Goal: Task Accomplishment & Management: Manage account settings

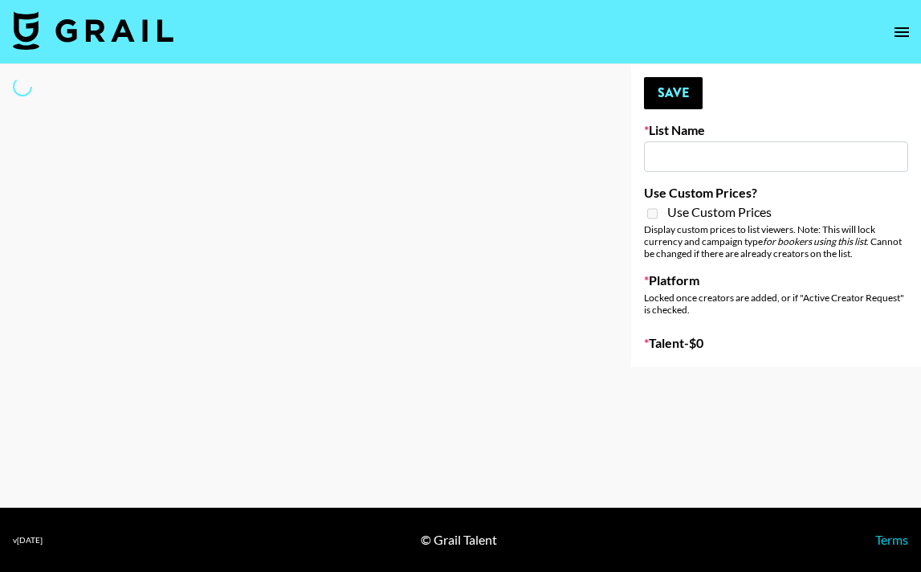
click at [691, 154] on input at bounding box center [776, 156] width 264 height 31
type input "de"
select select "Song"
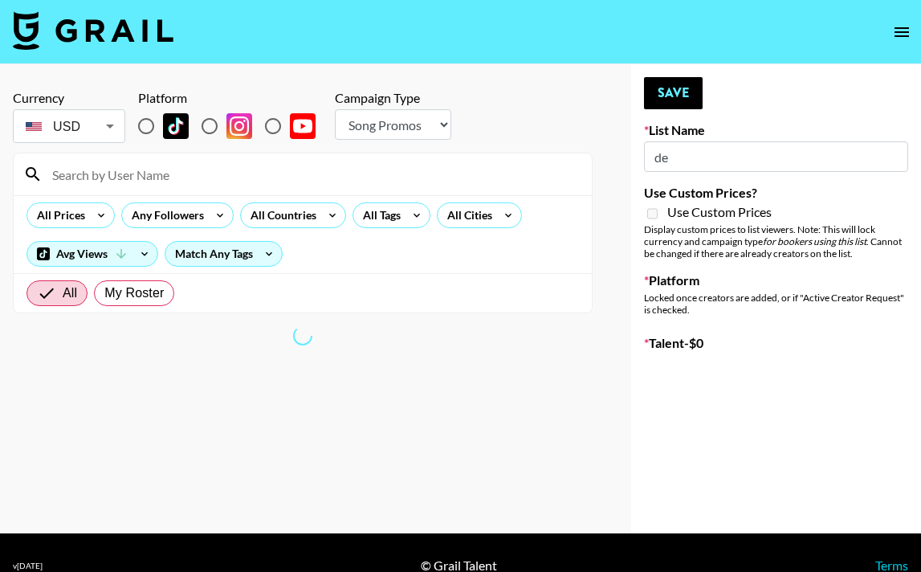
click at [914, 83] on div "Your changes have been saved! Save List Name de Use Custom Prices? Use Custom P…" at bounding box center [776, 298] width 290 height 469
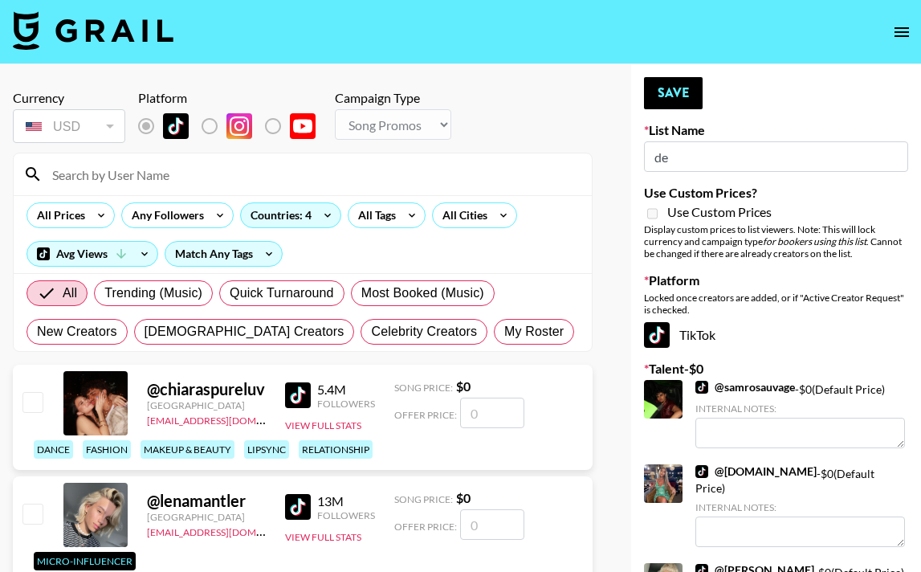
type input "Nicklback - Rockstar"
radio input "true"
click at [230, 175] on input at bounding box center [313, 174] width 540 height 26
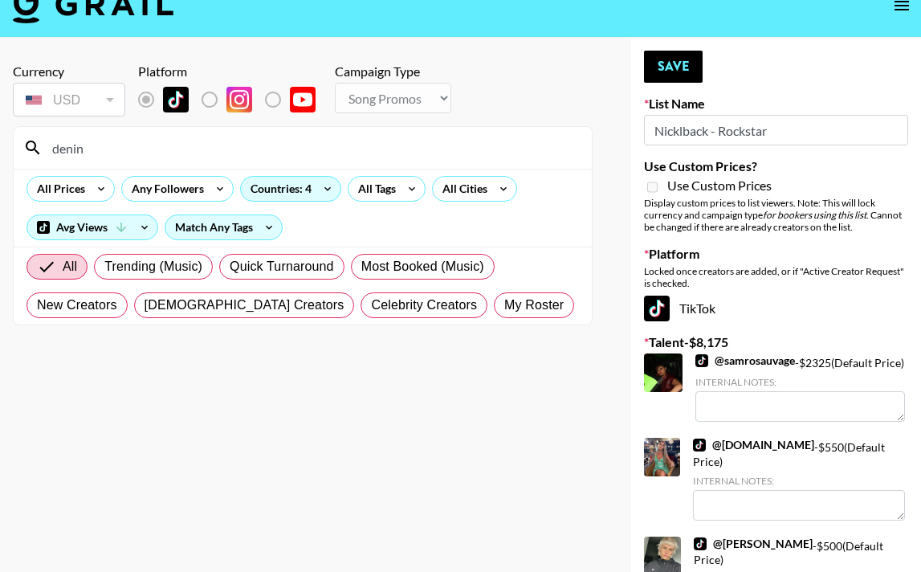
scroll to position [30, 0]
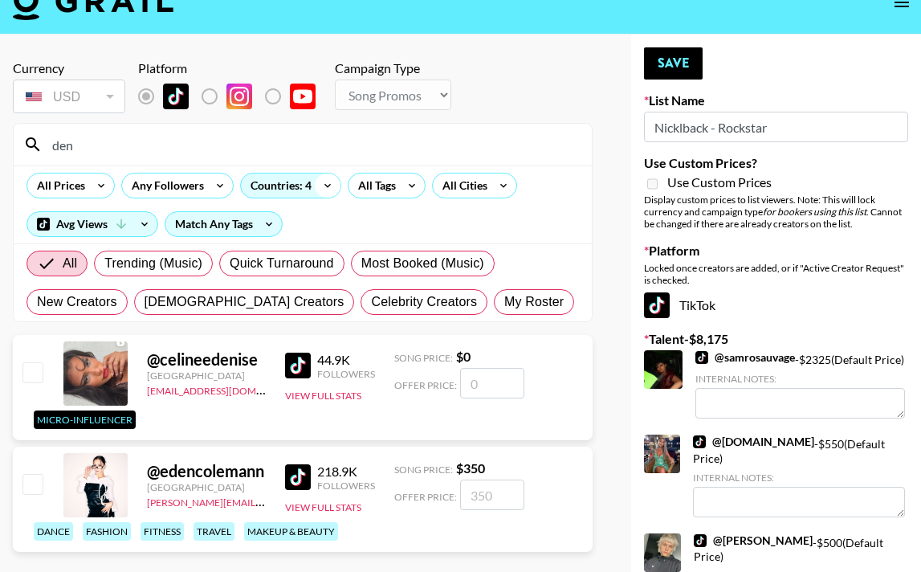
type input "den"
click at [320, 178] on icon at bounding box center [328, 185] width 26 height 24
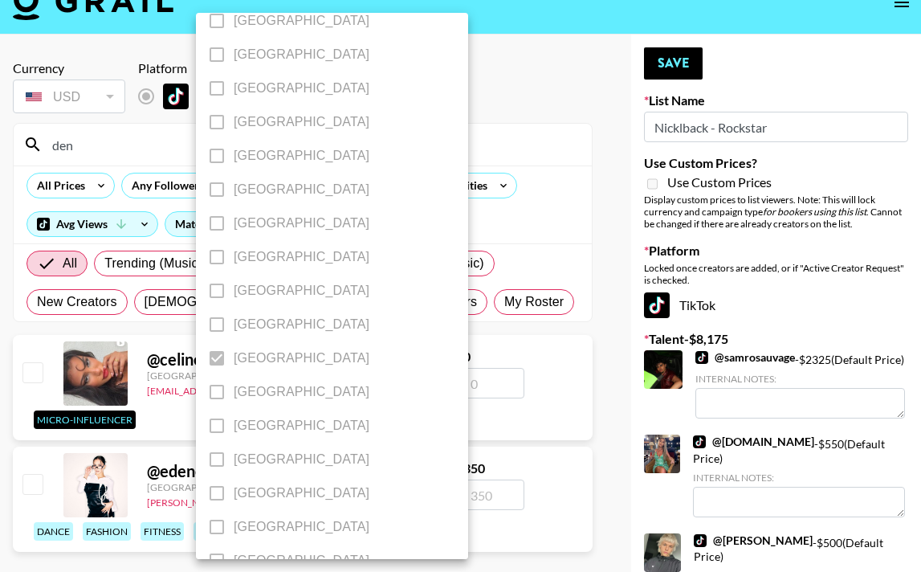
scroll to position [1301, 0]
click at [515, 227] on div at bounding box center [460, 286] width 921 height 572
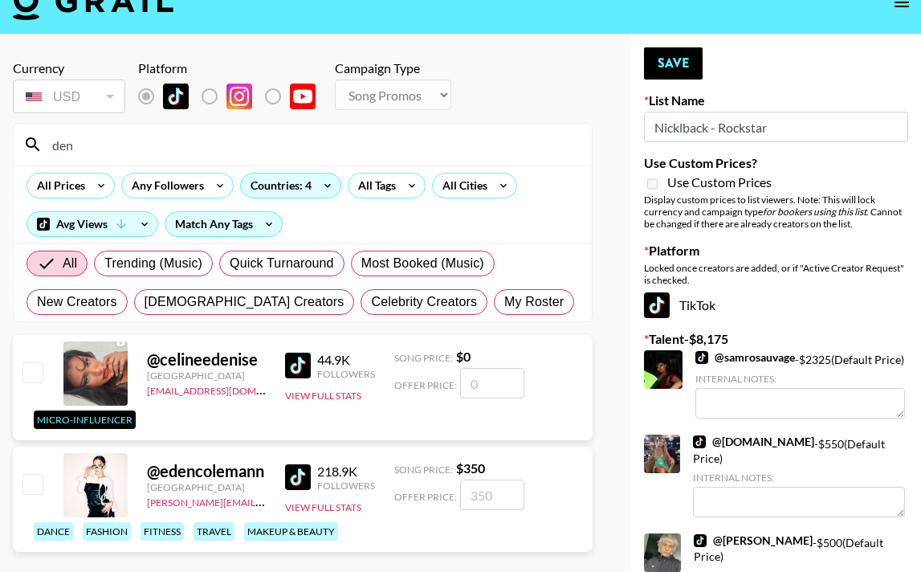
drag, startPoint x: 167, startPoint y: 145, endPoint x: -2, endPoint y: 145, distance: 169.5
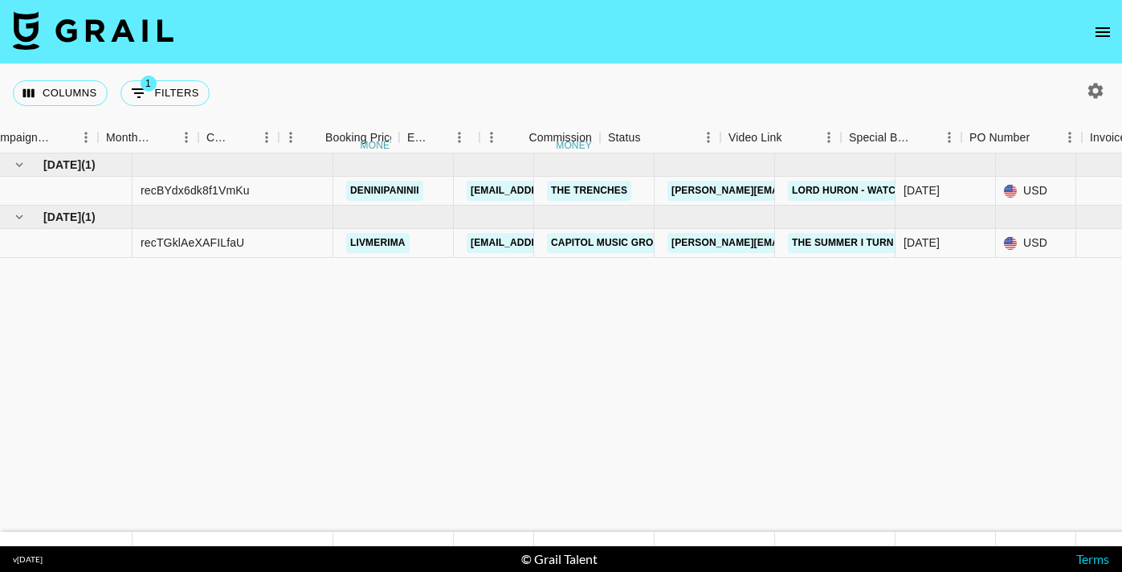
scroll to position [0, 797]
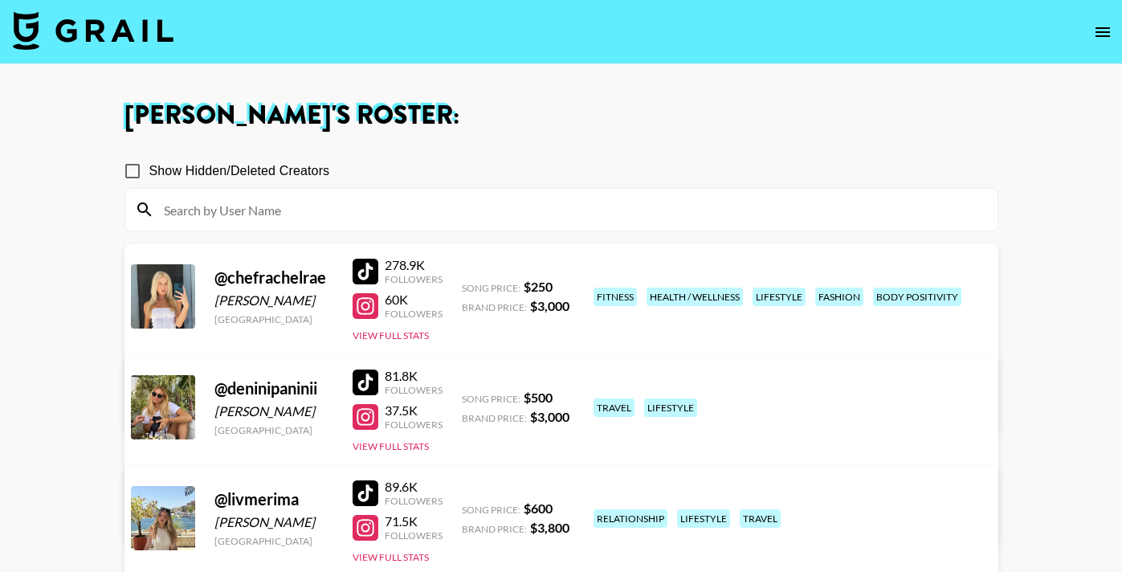
scroll to position [251, 0]
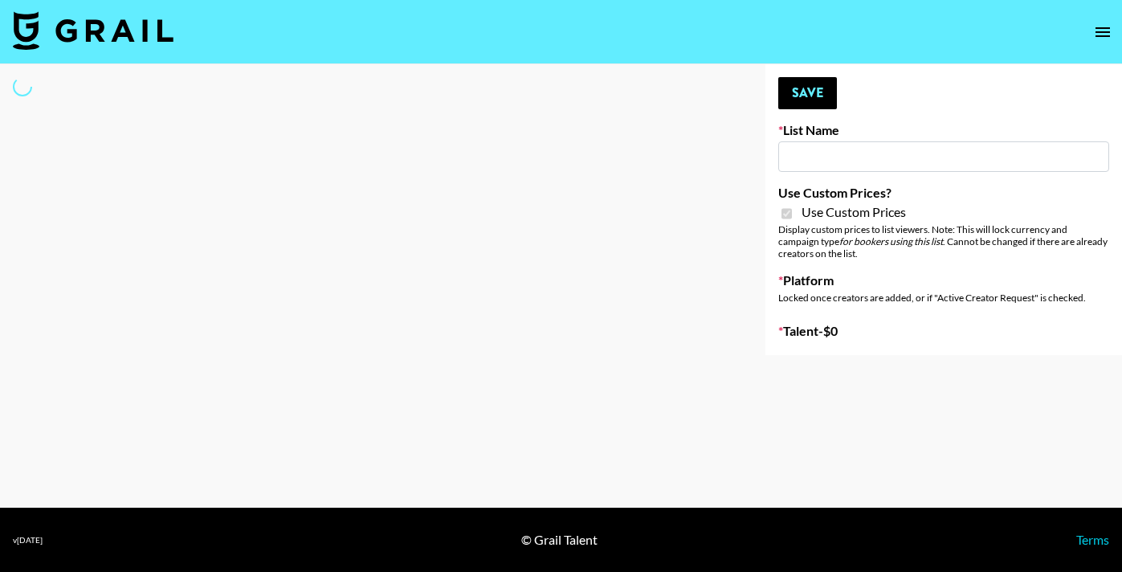
select select "Brand"
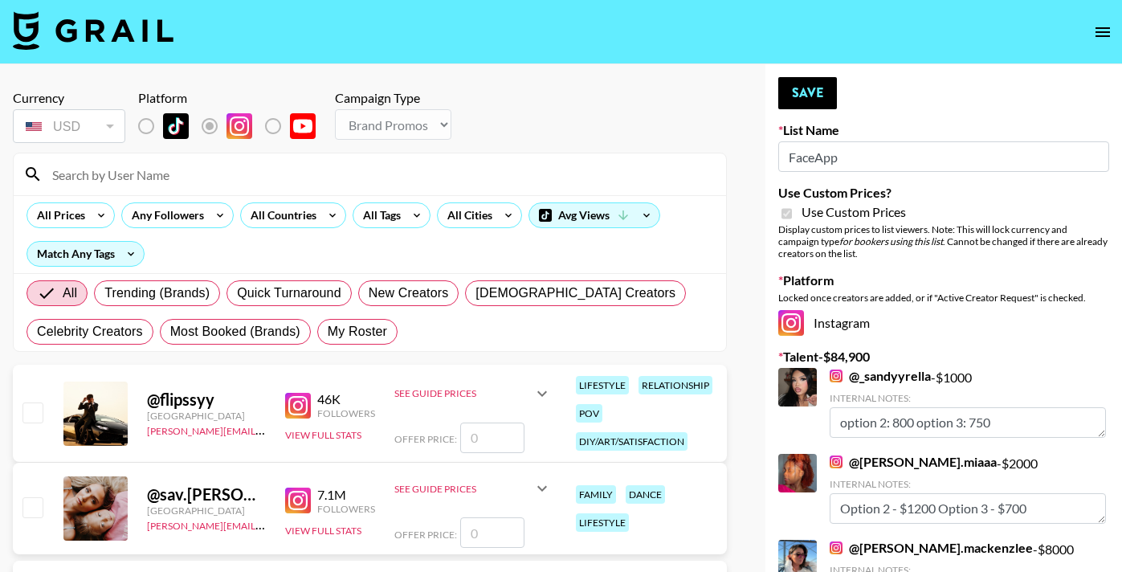
type input "FaceApp"
checkbox input "true"
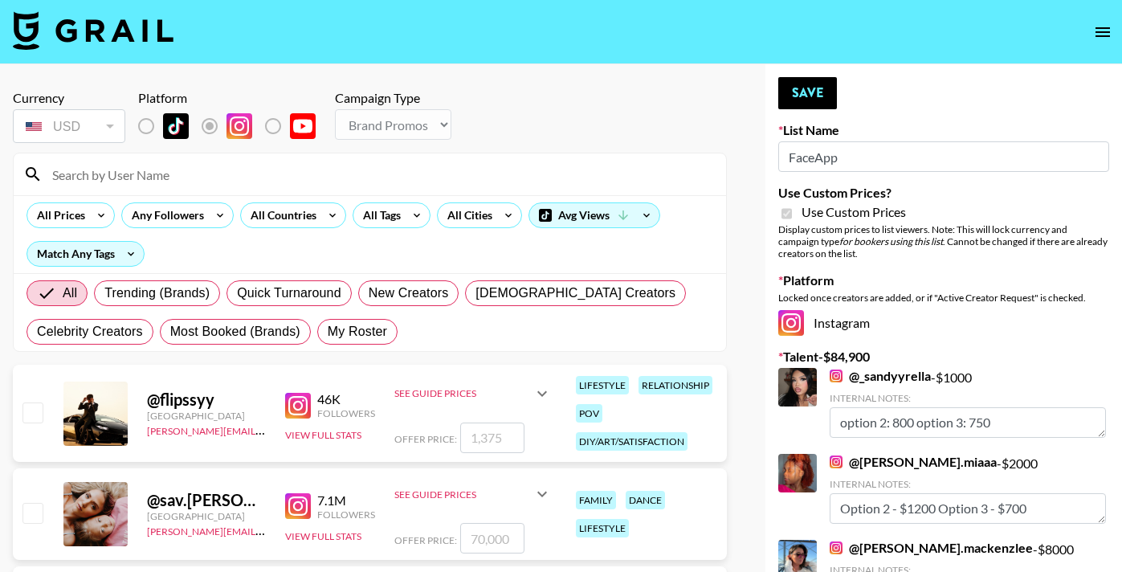
click at [316, 182] on input at bounding box center [380, 174] width 674 height 26
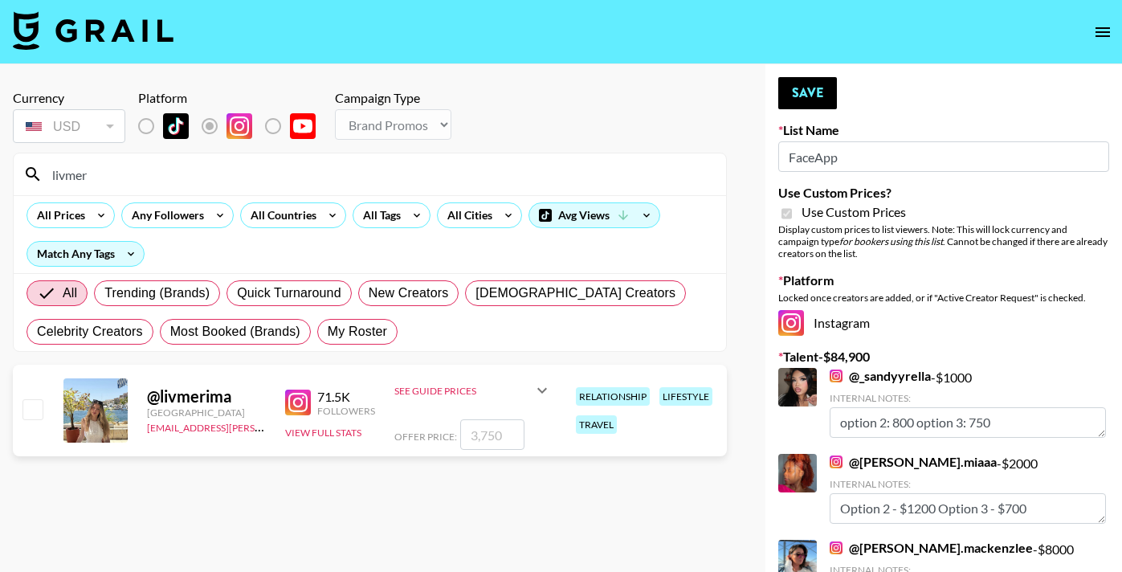
type input "livmer"
click at [27, 407] on input "checkbox" at bounding box center [31, 408] width 19 height 19
checkbox input "true"
type input "3750"
click at [485, 433] on input "3750" at bounding box center [492, 434] width 64 height 31
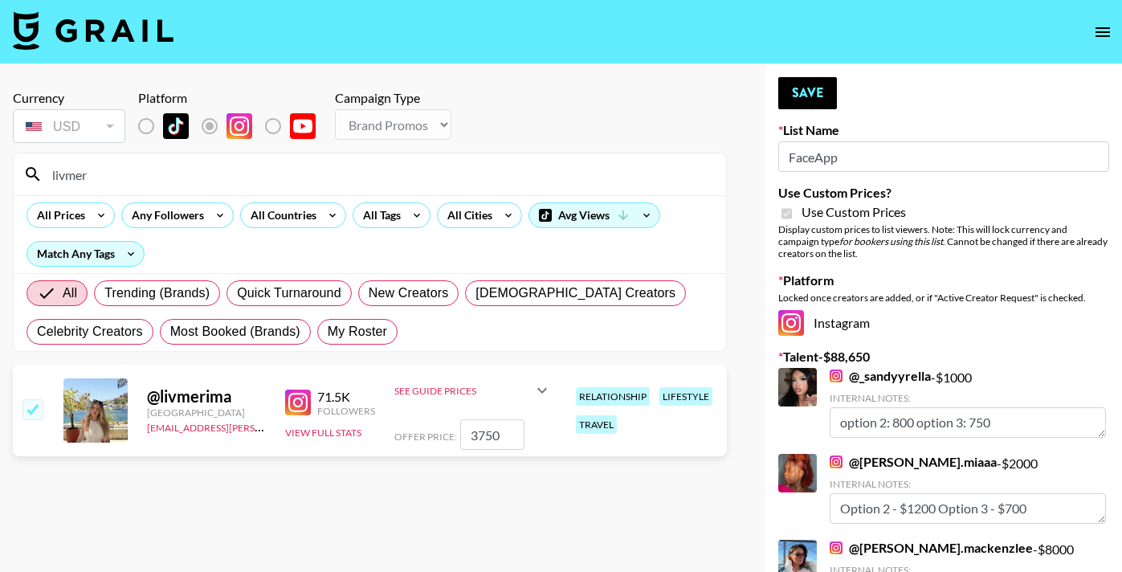
click at [506, 431] on input "3750" at bounding box center [492, 434] width 64 height 31
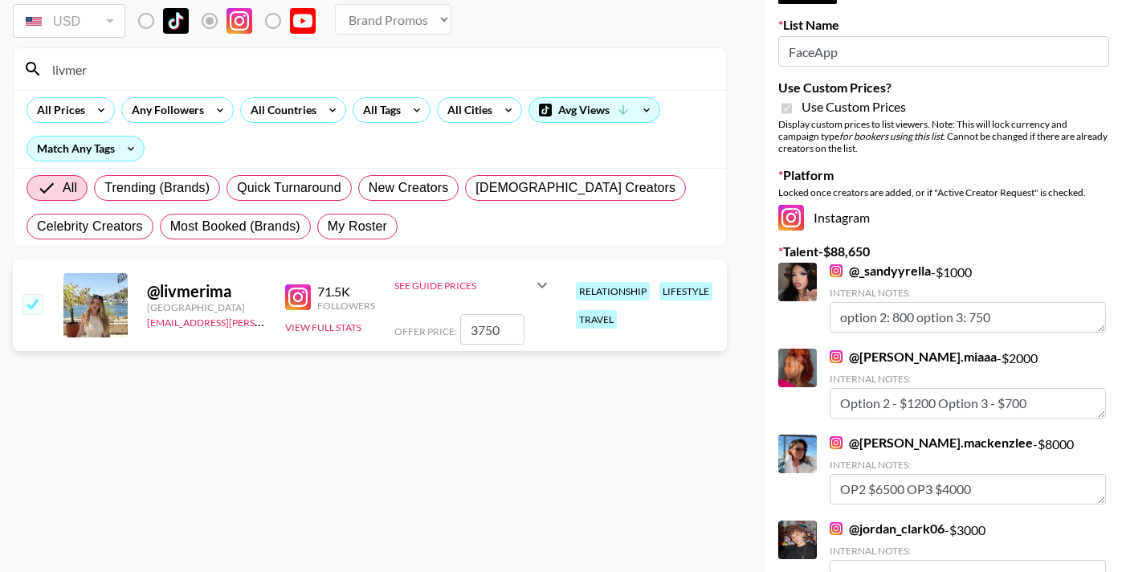
click at [540, 279] on icon at bounding box center [541, 284] width 19 height 19
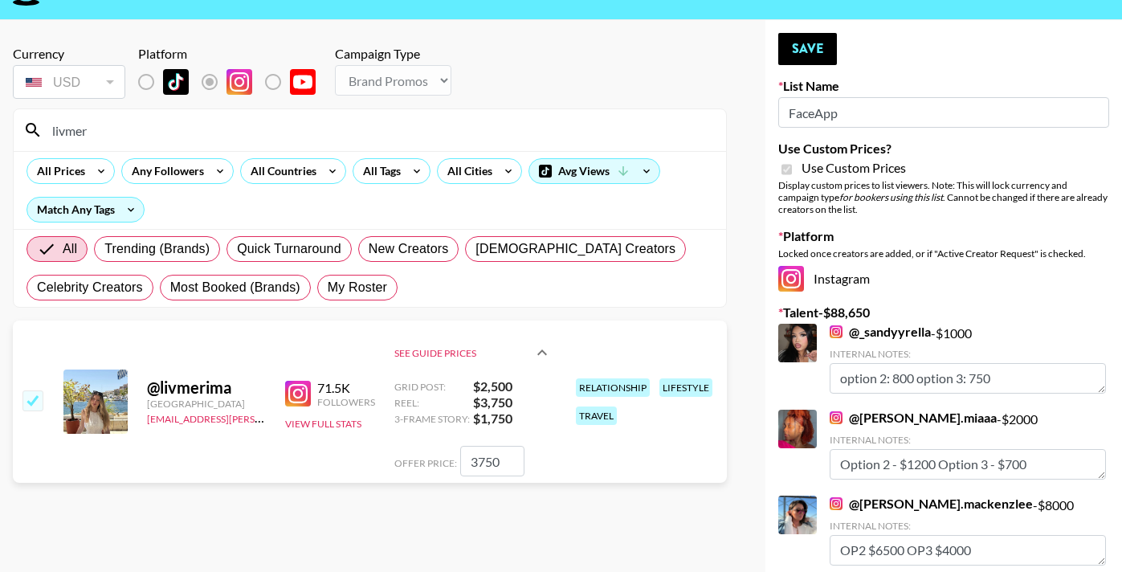
scroll to position [37, 0]
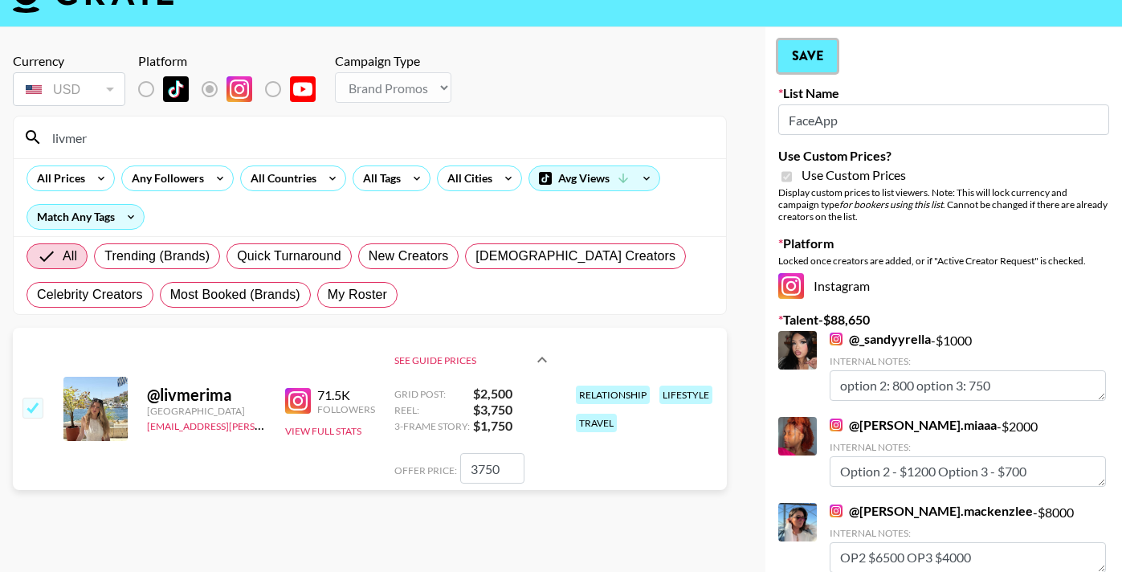
click at [794, 55] on button "Save" at bounding box center [807, 56] width 59 height 32
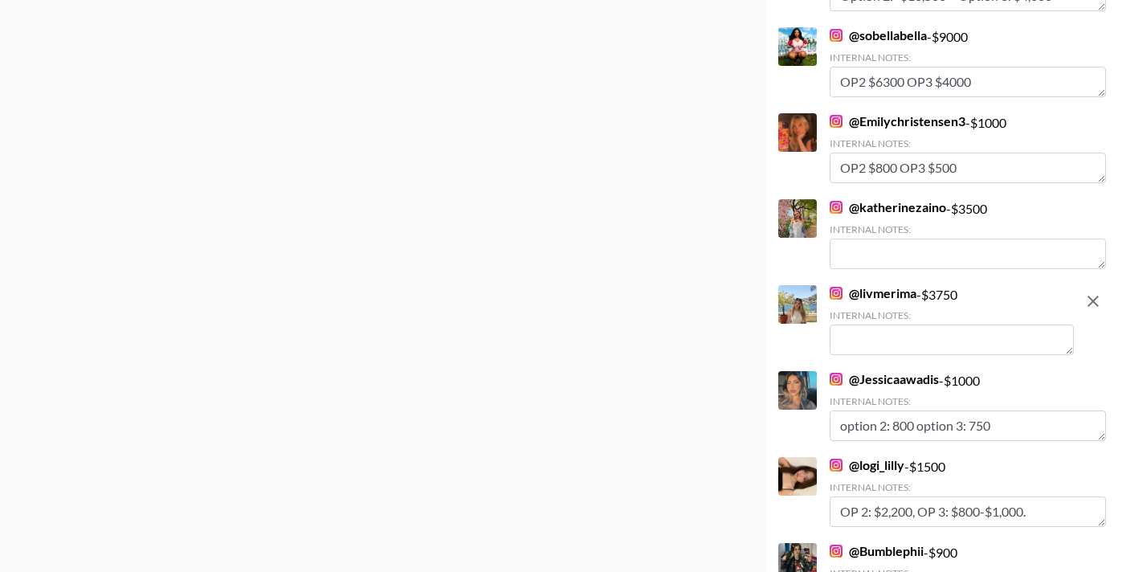
scroll to position [1360, 0]
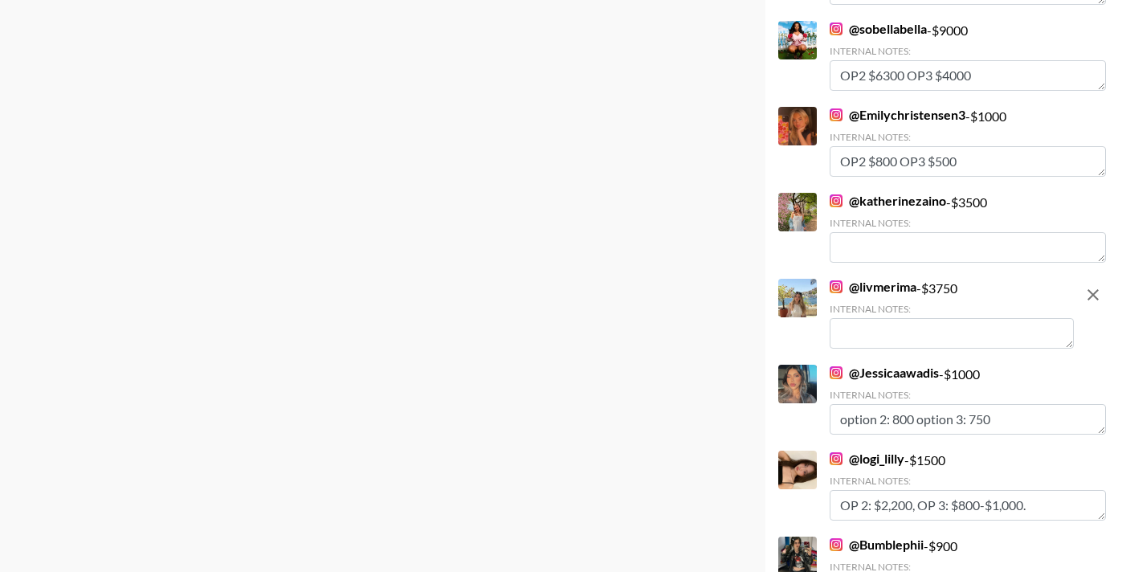
click at [878, 318] on textarea at bounding box center [952, 333] width 244 height 31
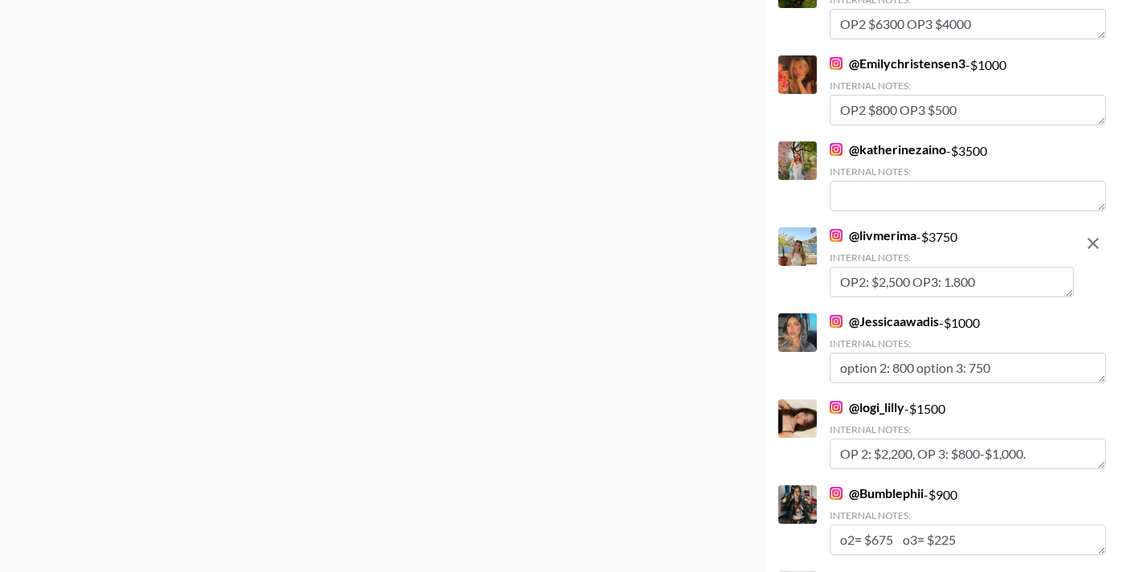
type textarea "OP2: $2,500 OP3: 1.800"
click at [642, 160] on div "Currency USD USD ​ Platform Campaign Type Choose Type... Song Promos Brand Prom…" at bounding box center [370, 74] width 740 height 2739
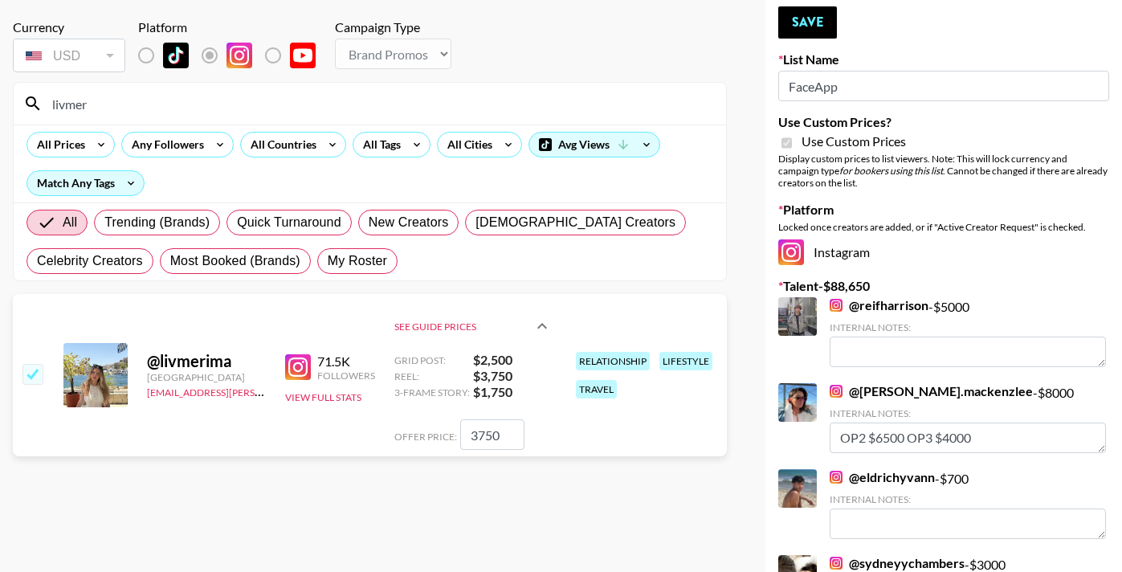
scroll to position [0, 0]
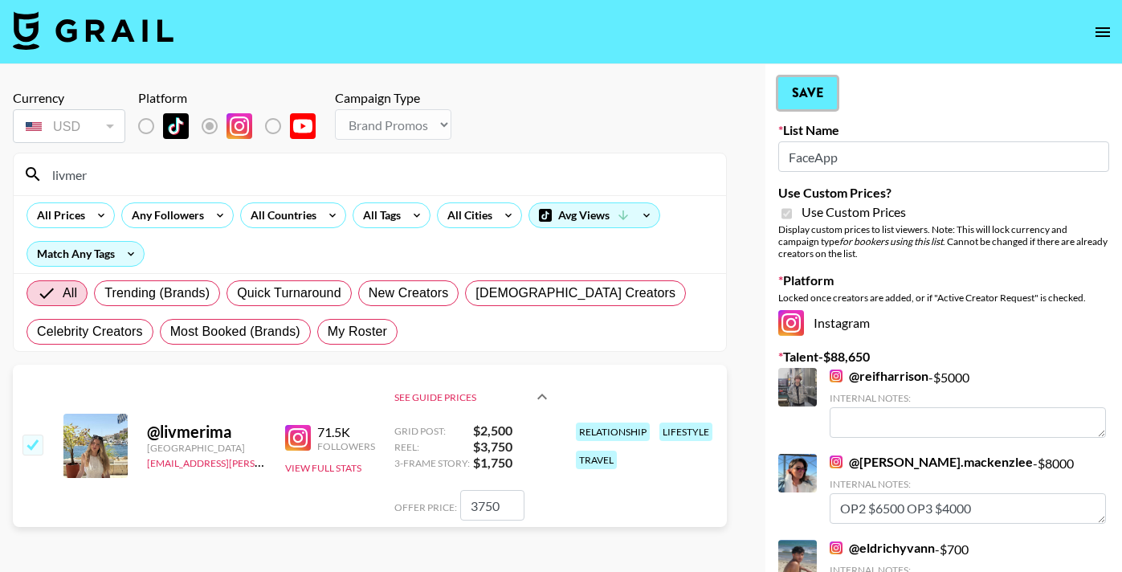
click at [779, 88] on button "Save" at bounding box center [807, 93] width 59 height 32
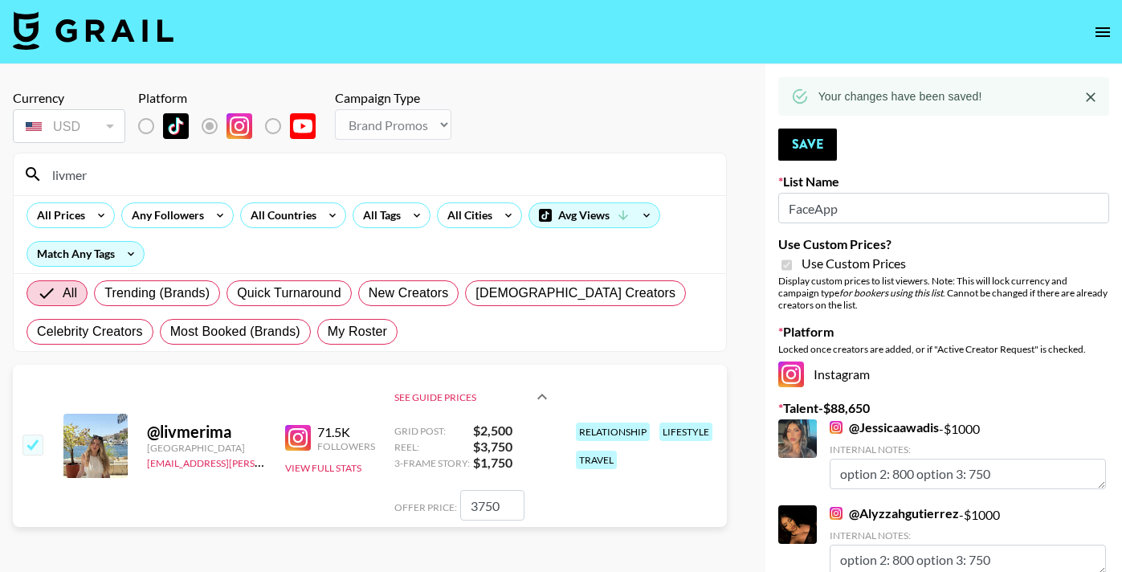
drag, startPoint x: 157, startPoint y: 169, endPoint x: -6, endPoint y: 172, distance: 162.3
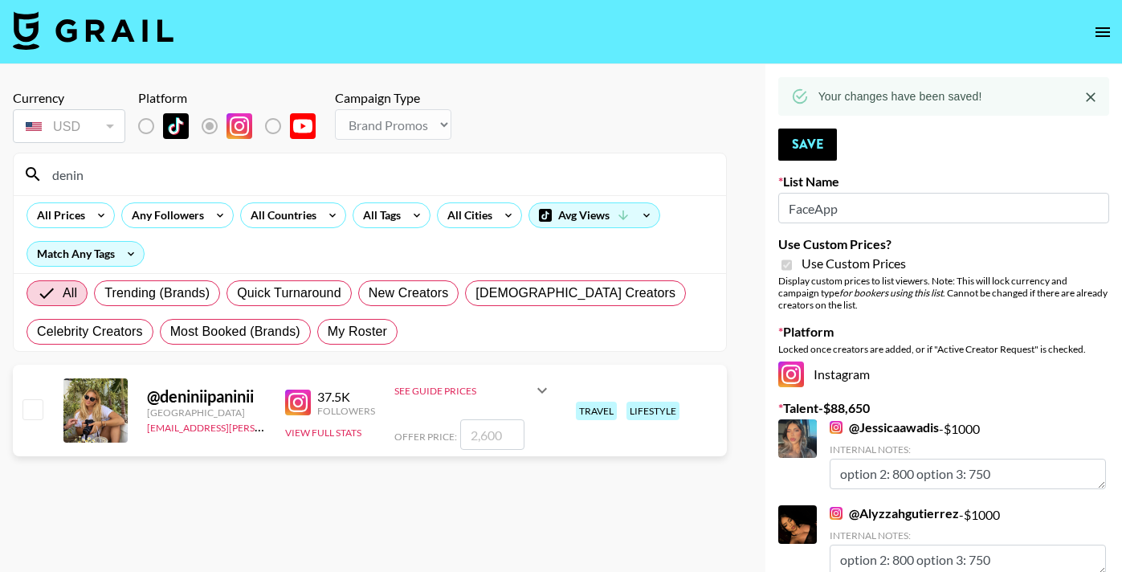
type input "denin"
click at [19, 406] on div at bounding box center [31, 410] width 25 height 27
click at [34, 408] on input "checkbox" at bounding box center [31, 408] width 19 height 19
checkbox input "true"
type input "2600"
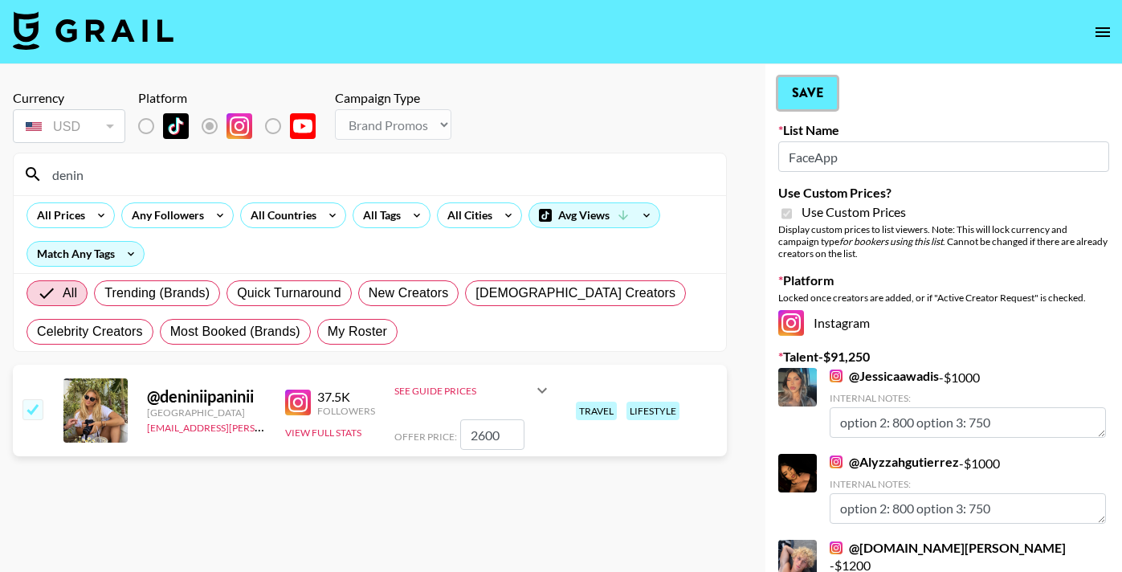
click at [817, 85] on button "Save" at bounding box center [807, 93] width 59 height 32
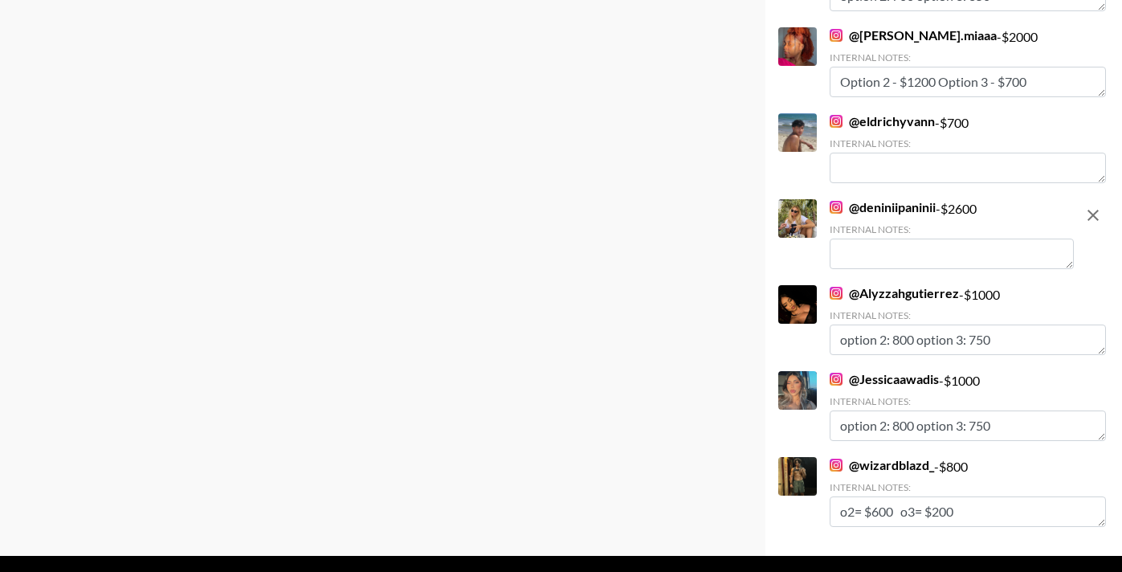
scroll to position [2385, 0]
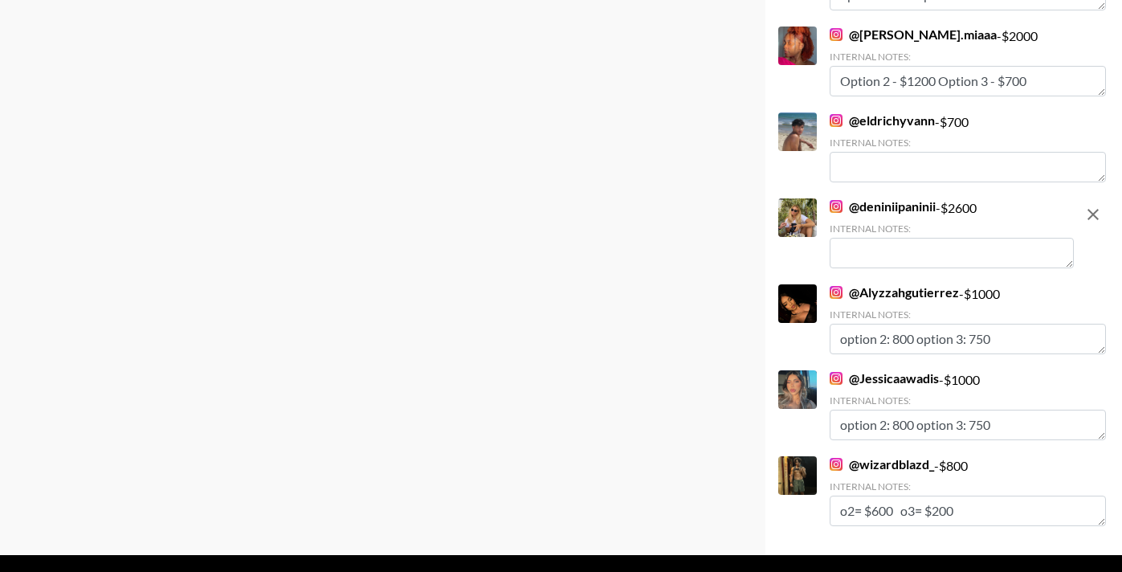
click at [878, 238] on textarea at bounding box center [952, 253] width 244 height 31
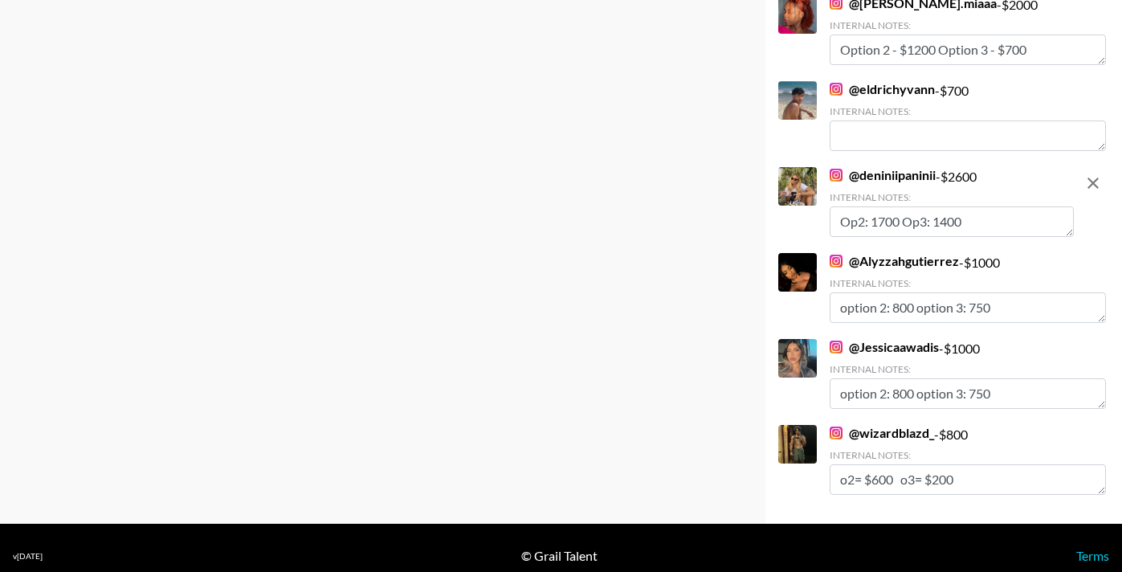
type textarea "Op2: 1700 Op3: 1400"
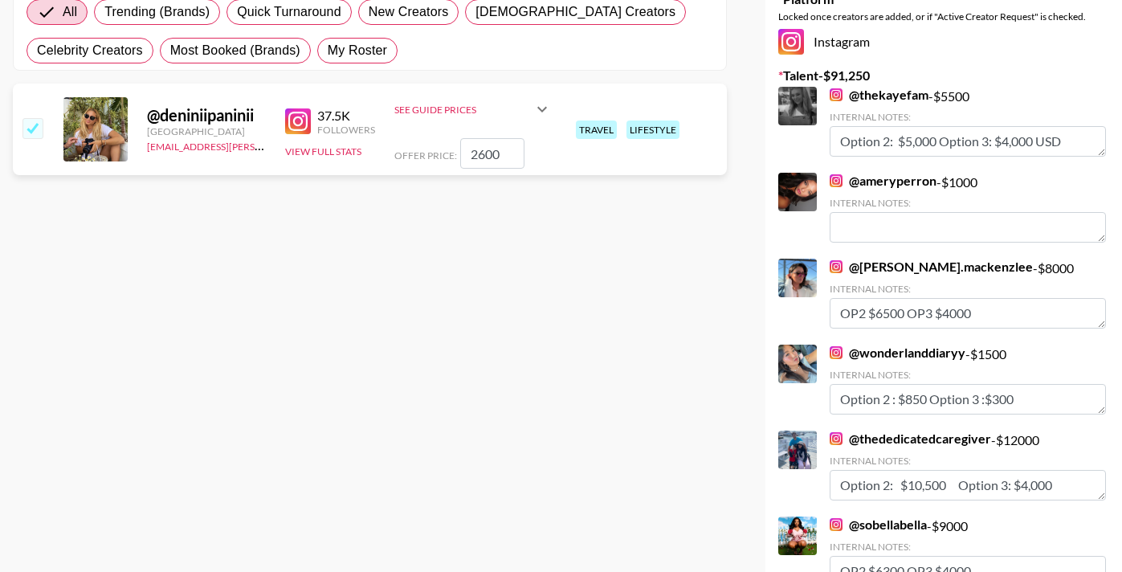
scroll to position [0, 0]
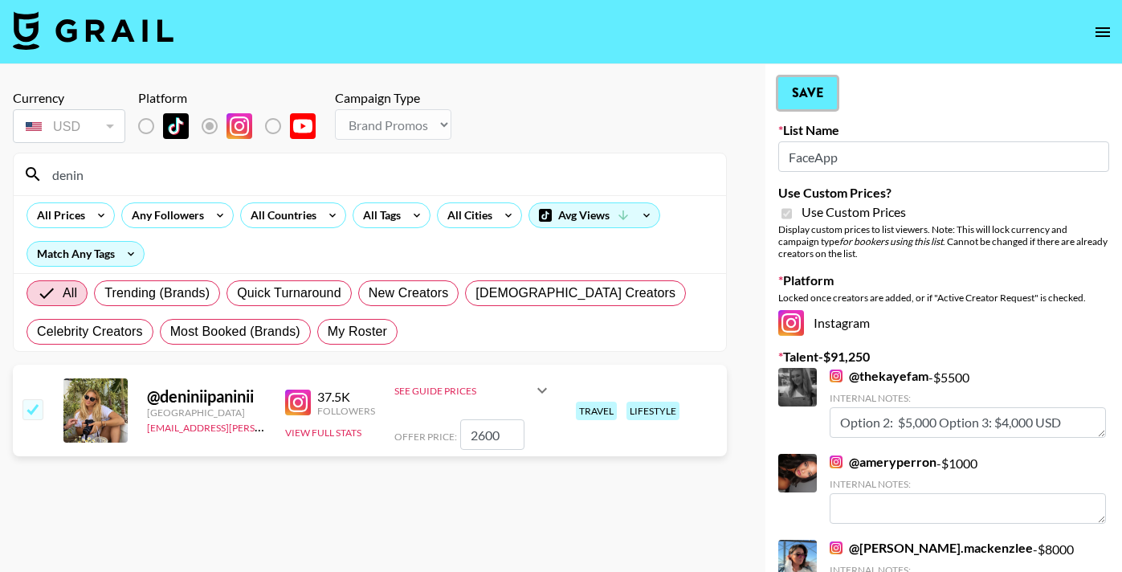
click at [802, 104] on button "Save" at bounding box center [807, 93] width 59 height 32
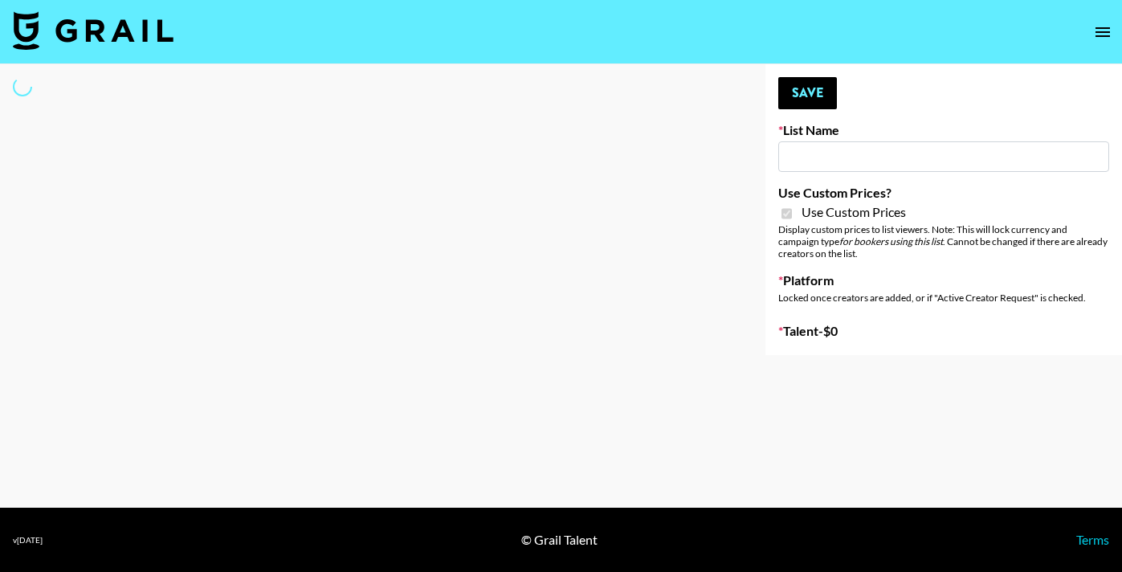
type input "Gensmo (Tiktok)"
checkbox input "true"
select select "Brand"
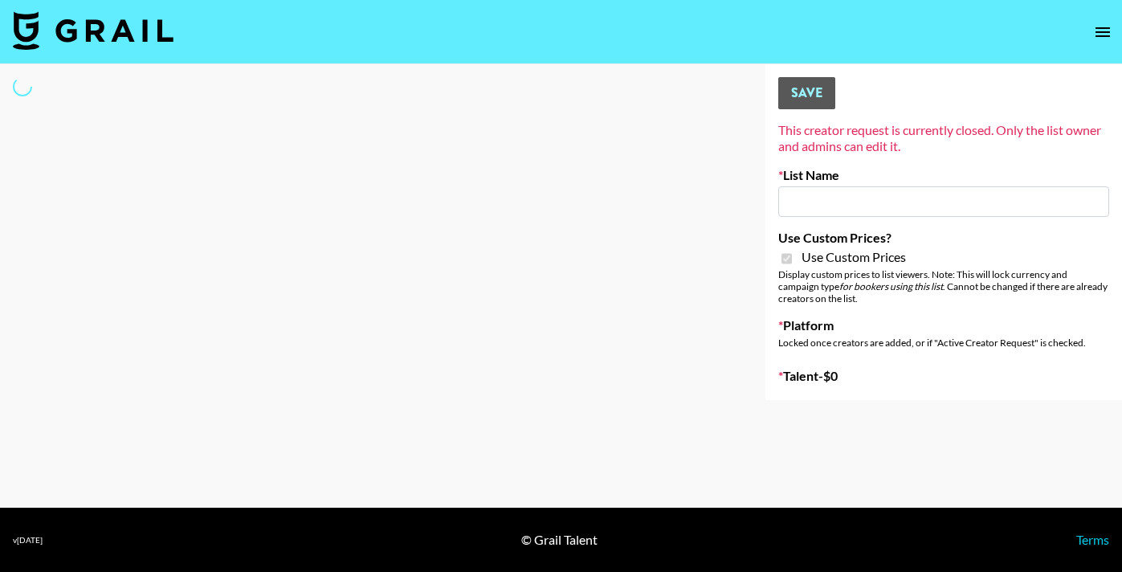
type input "Gensmo (IG)"
checkbox input "true"
select select "Brand"
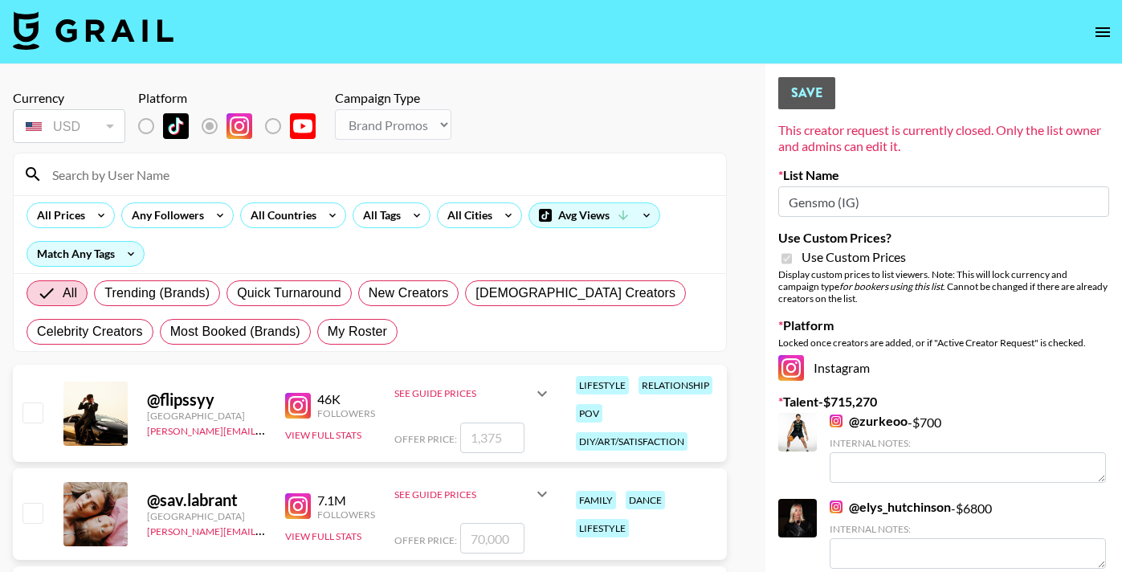
click at [219, 173] on input at bounding box center [380, 174] width 674 height 26
click at [296, 61] on nav at bounding box center [561, 32] width 1122 height 64
